Goal: Task Accomplishment & Management: Manage account settings

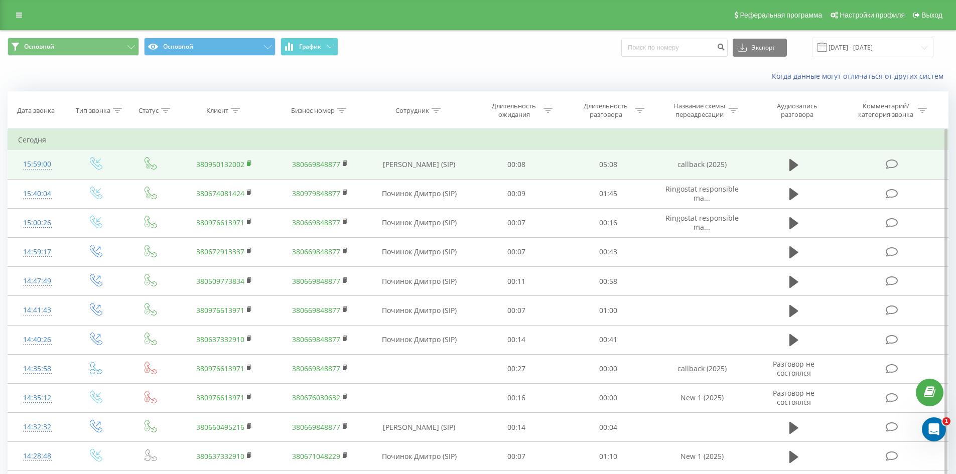
click at [248, 163] on rect at bounding box center [248, 164] width 3 height 5
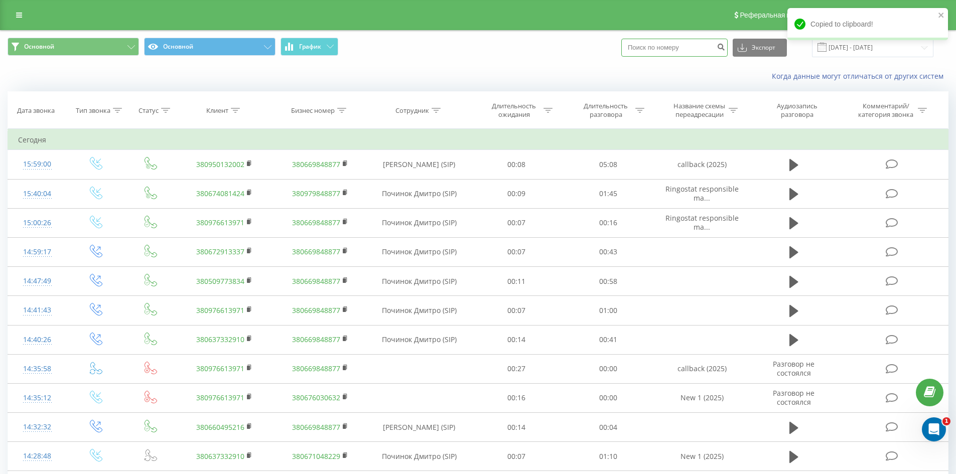
click at [666, 44] on input at bounding box center [674, 48] width 106 height 18
paste input "380950132002"
type input "380950132002"
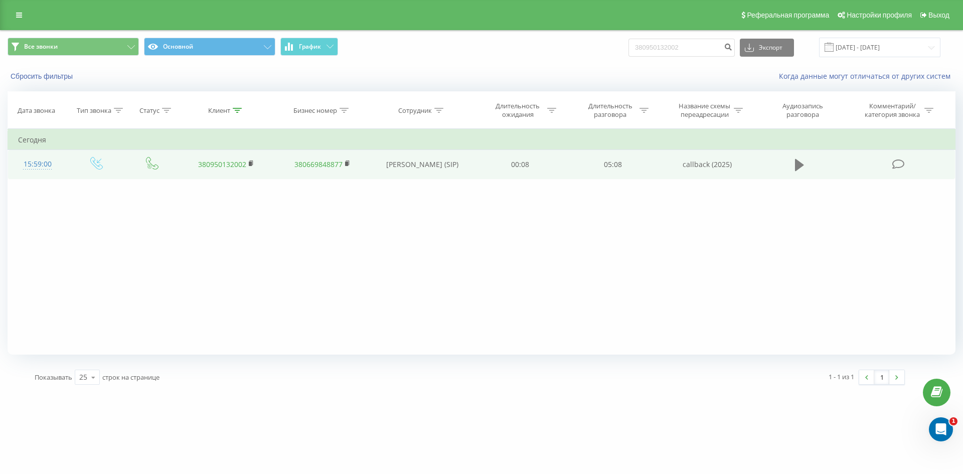
click at [803, 158] on icon at bounding box center [799, 165] width 9 height 14
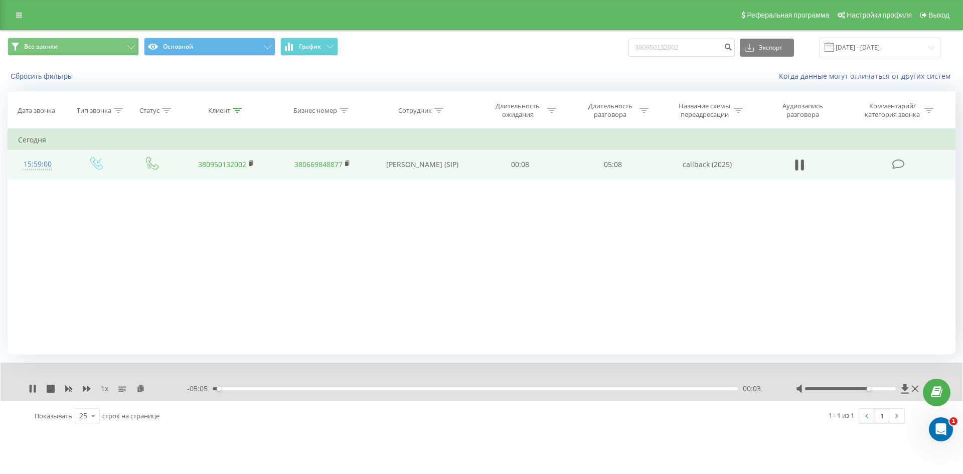
drag, startPoint x: 851, startPoint y: 389, endPoint x: 866, endPoint y: 389, distance: 15.1
click at [867, 389] on div "Accessibility label" at bounding box center [869, 389] width 4 height 4
click at [716, 312] on div "Фильтровать по условию Равно Введите значение Отмена OK Фильтровать по условию …" at bounding box center [482, 242] width 948 height 226
click at [51, 76] on button "Сбросить фильтры" at bounding box center [43, 76] width 70 height 9
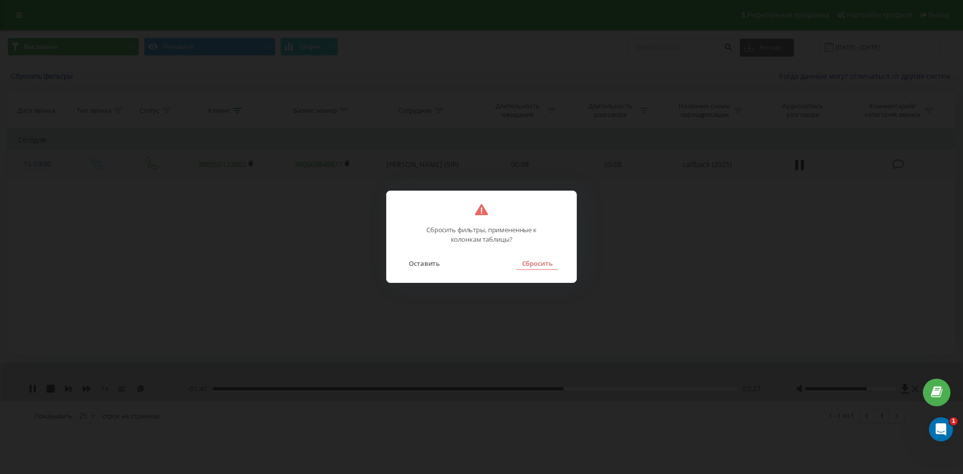
click at [551, 258] on button "Сбросить" at bounding box center [537, 263] width 41 height 13
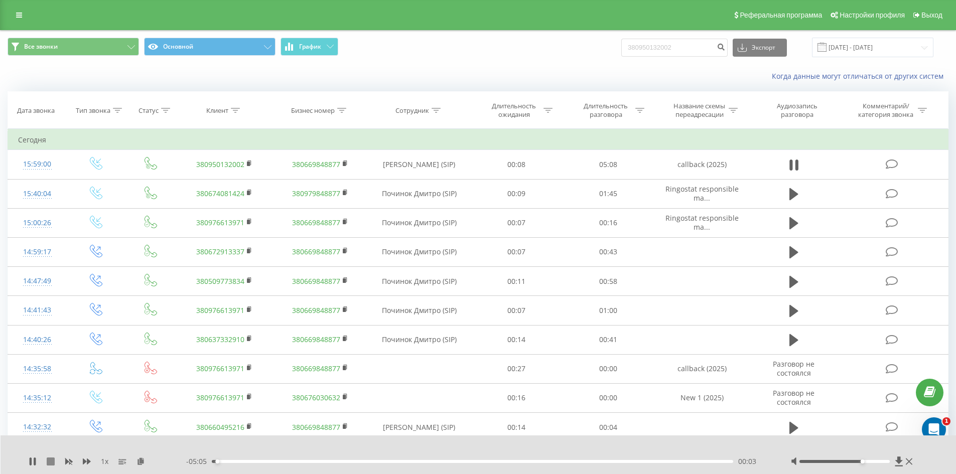
click at [53, 465] on icon at bounding box center [51, 462] width 8 height 8
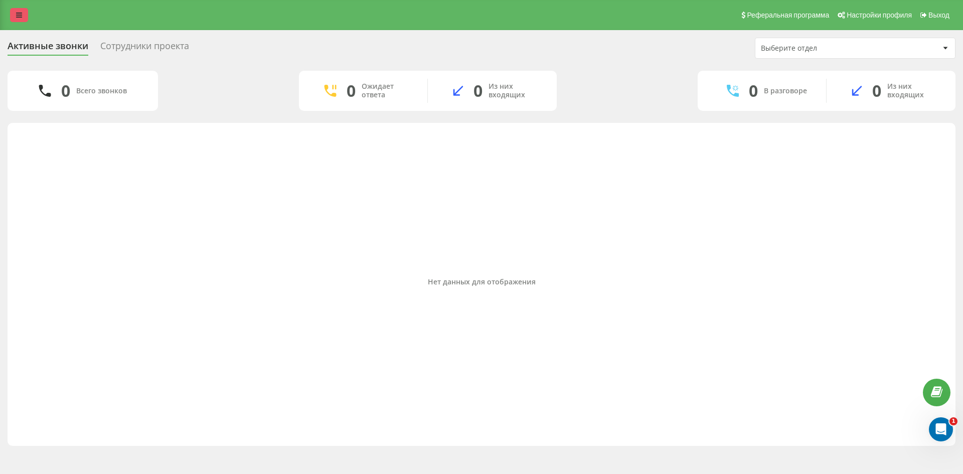
click at [19, 18] on icon at bounding box center [19, 15] width 6 height 7
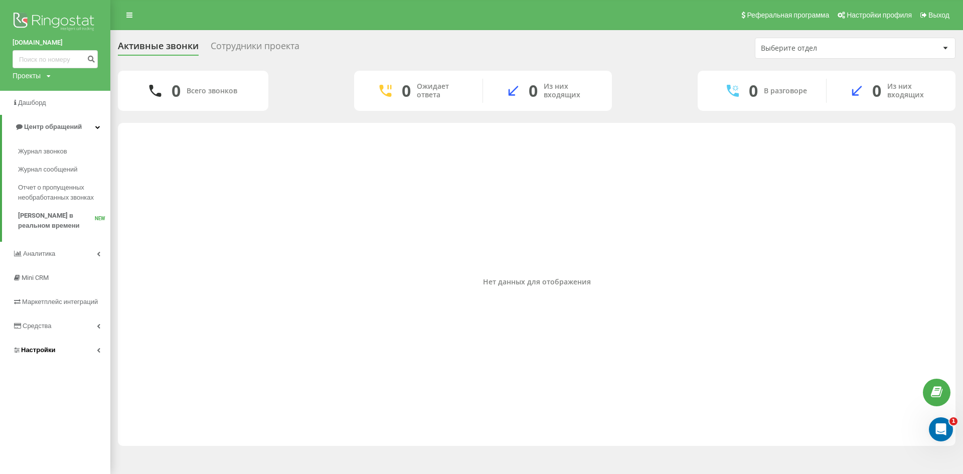
click at [52, 351] on span "Настройки" at bounding box center [38, 350] width 35 height 8
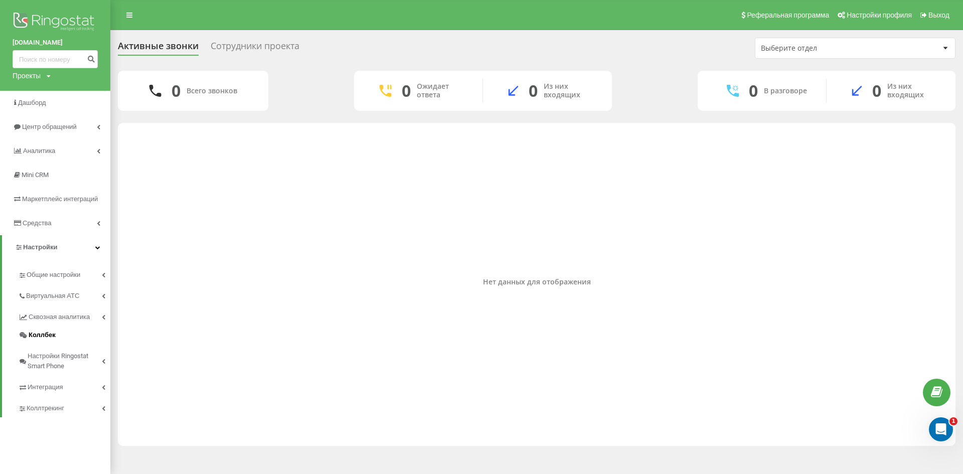
click at [52, 338] on span "Коллбек" at bounding box center [42, 335] width 27 height 10
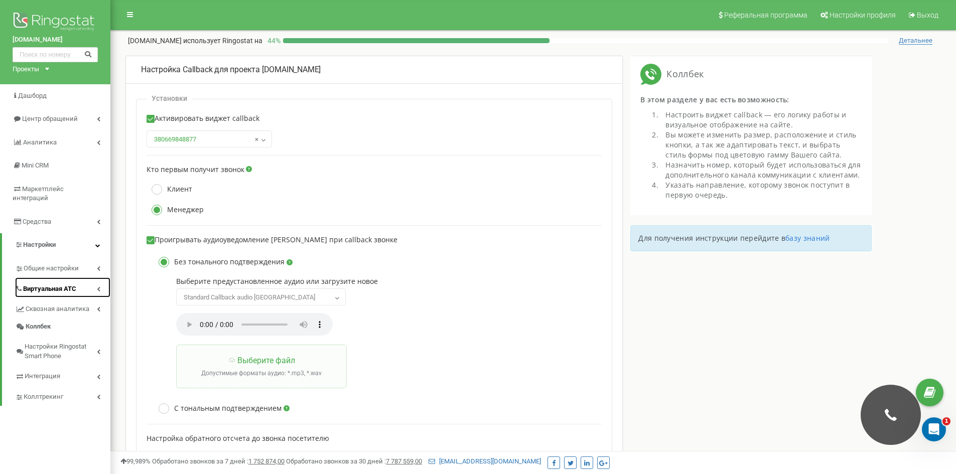
click at [55, 284] on span "Виртуальная АТС" at bounding box center [49, 289] width 53 height 10
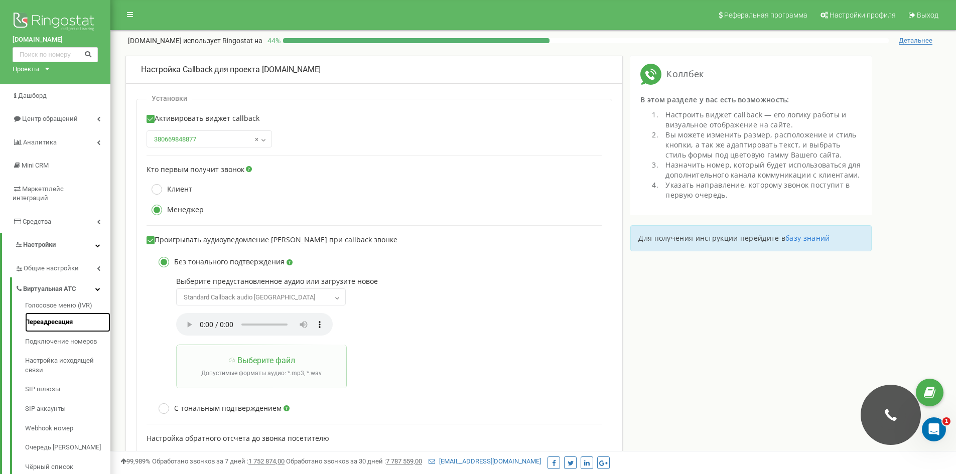
click at [56, 314] on link "Переадресация" at bounding box center [67, 323] width 85 height 20
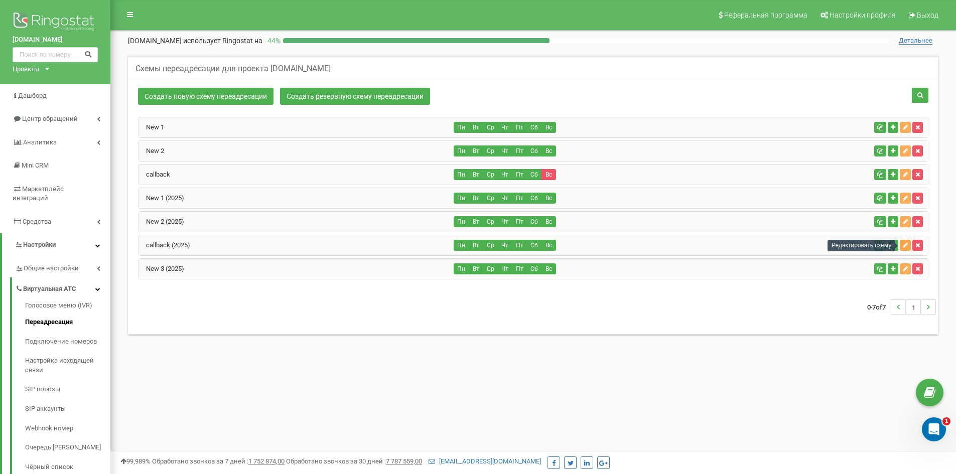
click at [905, 243] on icon "button" at bounding box center [905, 245] width 5 height 6
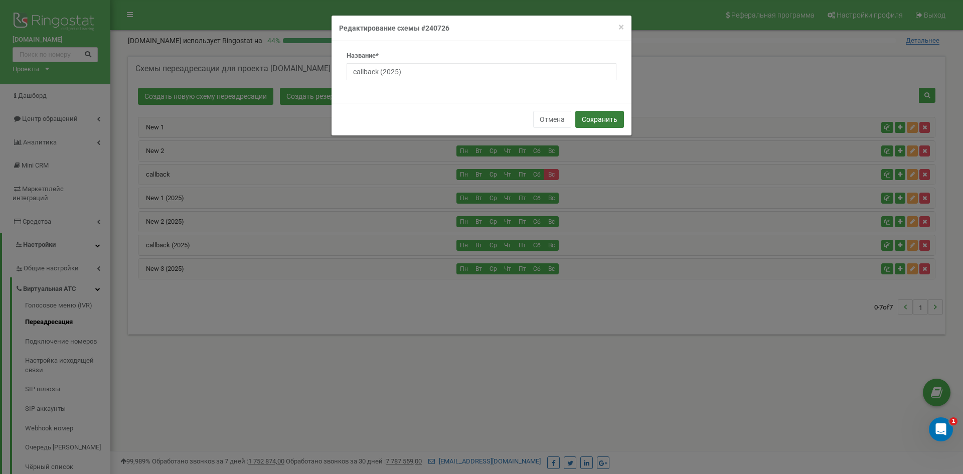
click at [605, 123] on button "Сохранить" at bounding box center [599, 119] width 49 height 17
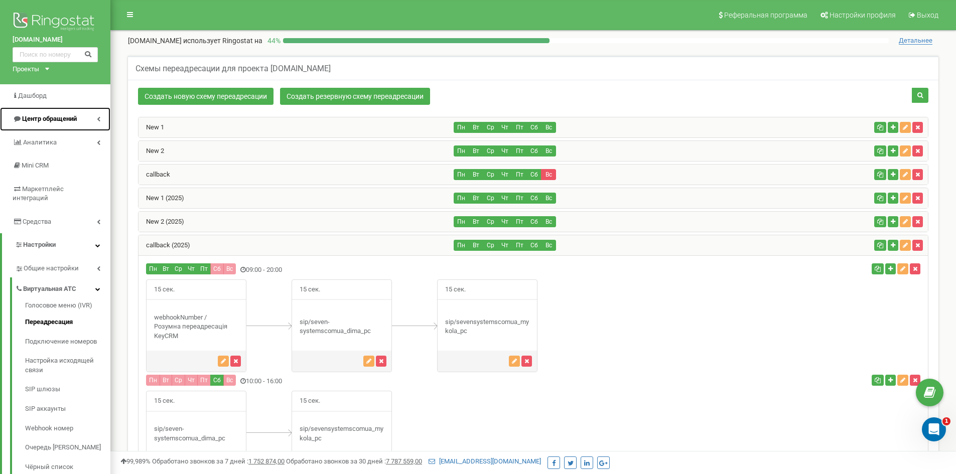
click at [39, 112] on link "Центр обращений" at bounding box center [55, 119] width 110 height 24
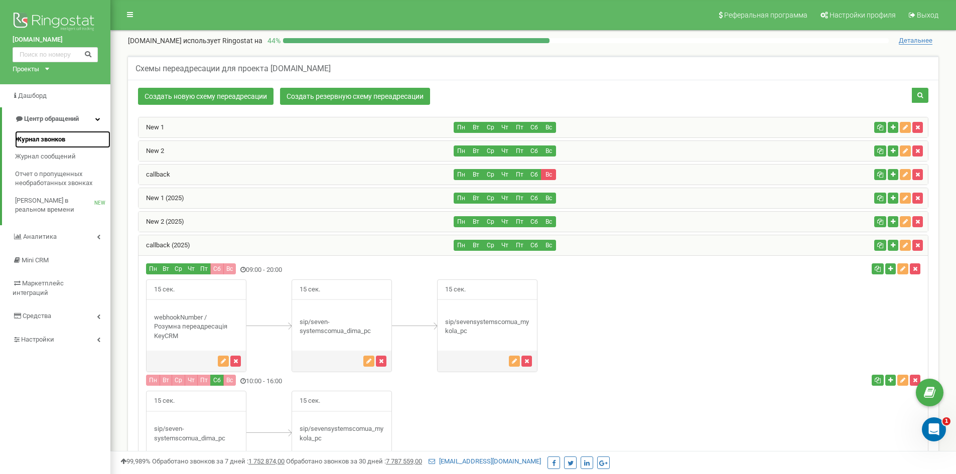
click at [46, 140] on span "Журнал звонков" at bounding box center [40, 140] width 50 height 10
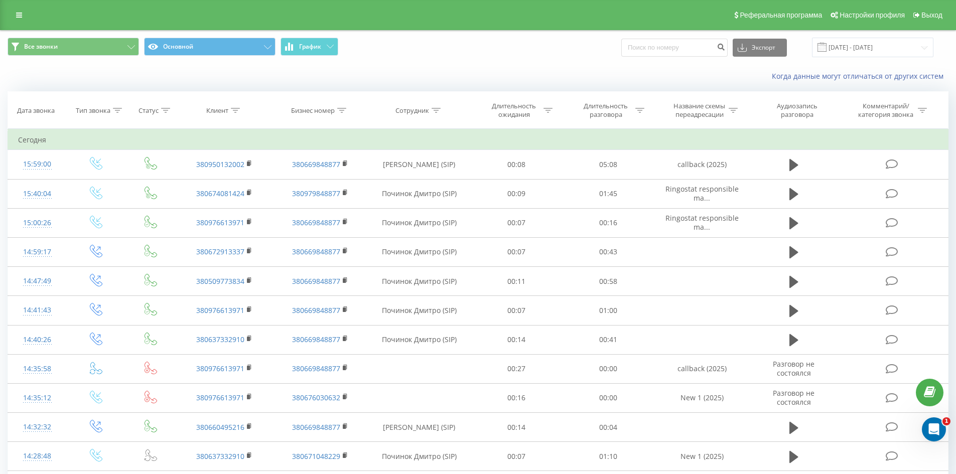
click at [19, 16] on icon at bounding box center [19, 15] width 6 height 7
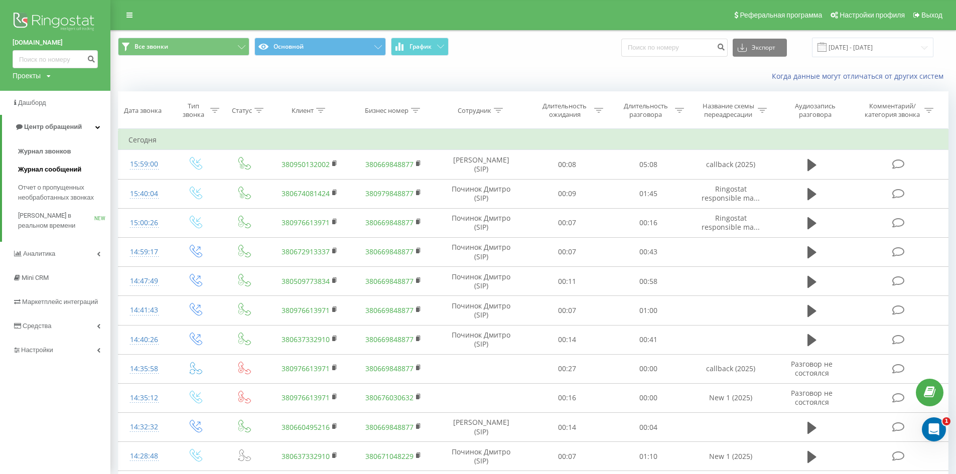
click at [47, 170] on span "Журнал сообщений" at bounding box center [49, 170] width 63 height 10
click at [47, 213] on span "[PERSON_NAME] в реальном времени" at bounding box center [56, 221] width 76 height 20
